Goal: Navigation & Orientation: Find specific page/section

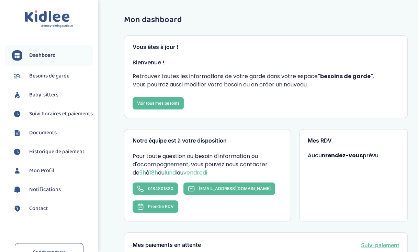
click at [41, 52] on span "Dashboard" at bounding box center [42, 55] width 26 height 8
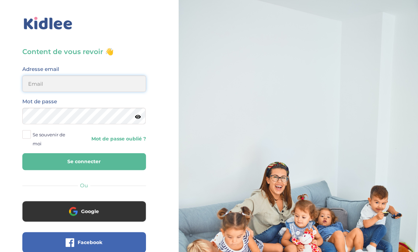
type input "valerie_kaufmann@yahoo.fr"
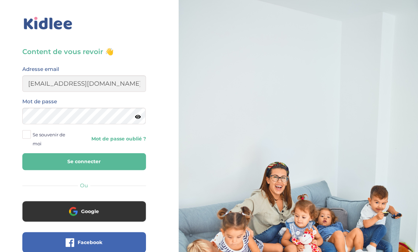
click at [76, 161] on button "Se connecter" at bounding box center [84, 161] width 124 height 17
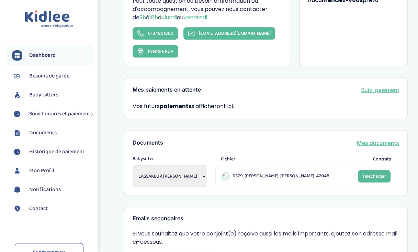
scroll to position [162, 0]
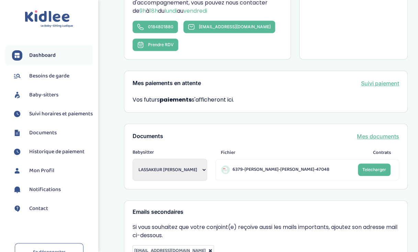
click at [374, 164] on link "Telecharger" at bounding box center [374, 169] width 33 height 12
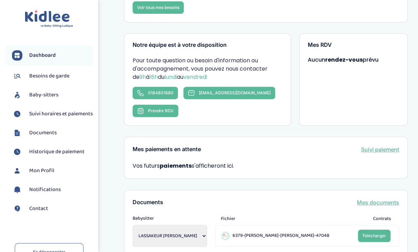
scroll to position [95, 0]
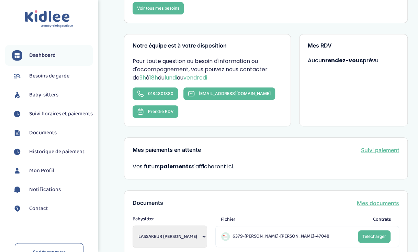
click at [48, 78] on span "Besoins de garde" at bounding box center [49, 76] width 40 height 8
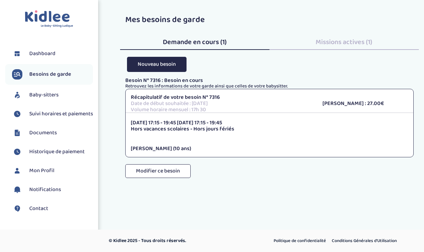
click at [36, 137] on span "Documents" at bounding box center [43, 133] width 28 height 8
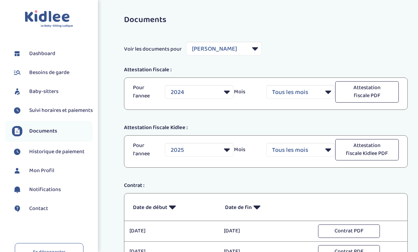
select select "32849"
select select "2024"
click at [39, 114] on span "Suivi horaires et paiements" at bounding box center [61, 110] width 64 height 8
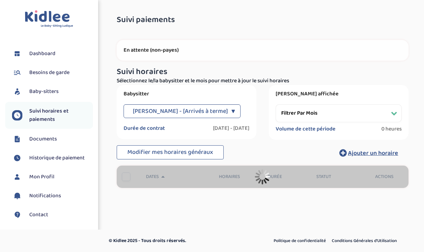
select select "[DATE]"
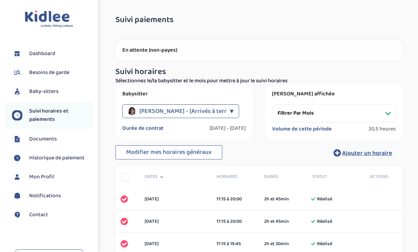
click at [171, 110] on span "LASSAKEUR Omeima - [Arrivés à terme]" at bounding box center [187, 111] width 95 height 14
click at [262, 140] on div "Suivi horaires Filtres Sélectionnez le/la babysitter et le mois pour mettre à j…" at bounding box center [259, 113] width 287 height 92
click at [42, 58] on link "Dashboard" at bounding box center [52, 53] width 81 height 10
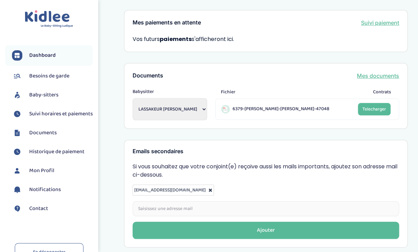
scroll to position [222, 0]
click at [373, 75] on link "Mes documents" at bounding box center [378, 75] width 42 height 8
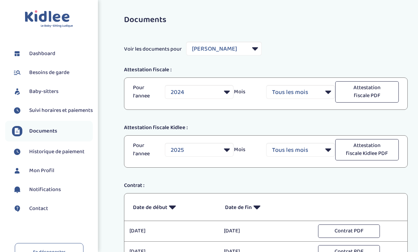
select select "32849"
select select "2024"
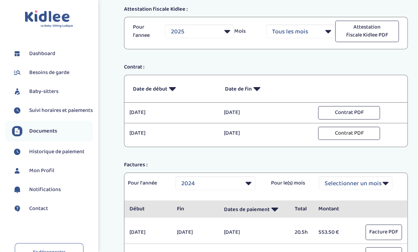
click at [348, 136] on button "Contrat PDF" at bounding box center [349, 133] width 62 height 13
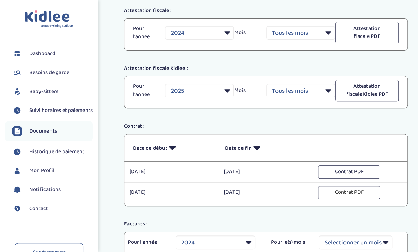
scroll to position [53, 0]
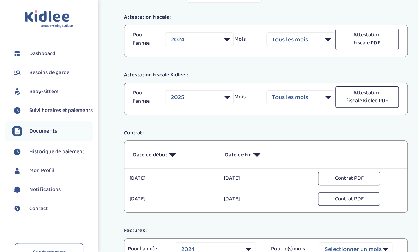
click at [39, 113] on span "Suivi horaires et paiements" at bounding box center [61, 110] width 64 height 8
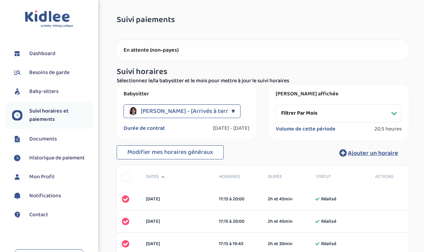
select select "septembre 2024"
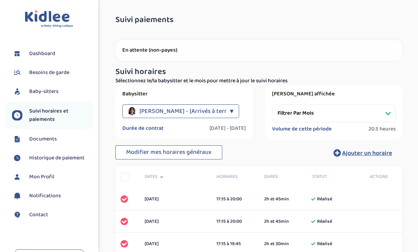
click at [393, 111] on select "Filtrer par mois septembre 2024 octobre 2024 novembre 2024 décembre 2024 janvie…" at bounding box center [334, 113] width 124 height 18
click at [234, 145] on div "Modifier mes horaires généraux Ajouter un horaire" at bounding box center [259, 152] width 287 height 15
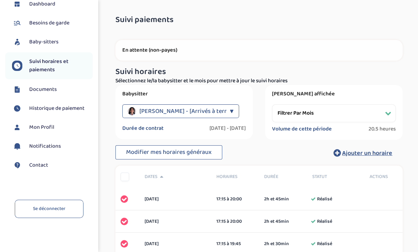
click at [46, 144] on span "Notifications" at bounding box center [45, 146] width 32 height 8
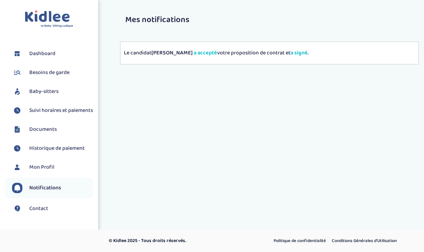
click at [47, 171] on span "Mon Profil" at bounding box center [41, 167] width 25 height 8
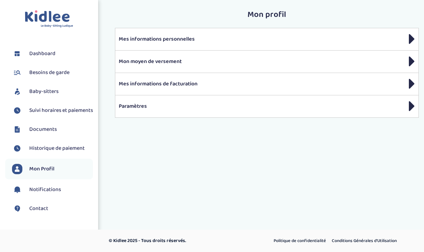
click at [46, 152] on span "Historique de paiement" at bounding box center [56, 148] width 55 height 8
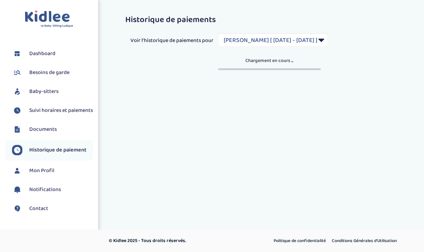
select select "1711"
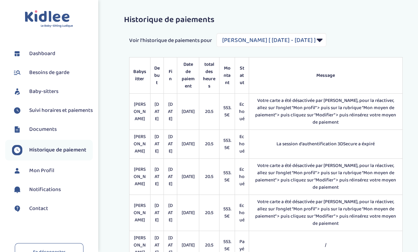
click at [45, 133] on span "Documents" at bounding box center [43, 129] width 28 height 8
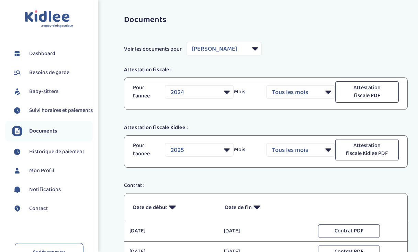
select select "32849"
select select "2024"
click at [41, 111] on span "Suivi horaires et paiements" at bounding box center [61, 110] width 64 height 8
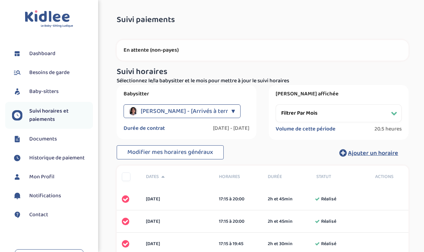
select select "septembre 2024"
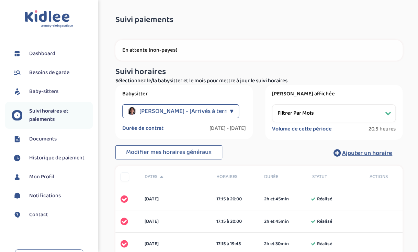
click at [37, 96] on link "Baby-sitters" at bounding box center [52, 91] width 81 height 10
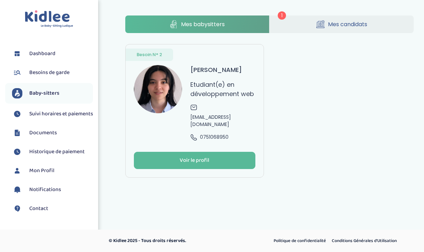
click at [47, 68] on span "Besoins de garde" at bounding box center [49, 72] width 40 height 8
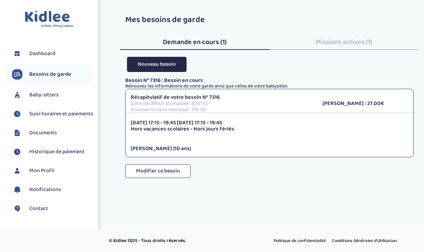
click at [41, 46] on li "Dashboard" at bounding box center [49, 53] width 88 height 17
click at [333, 44] on span "Missions actives (1)" at bounding box center [343, 41] width 57 height 11
